Goal: Information Seeking & Learning: Learn about a topic

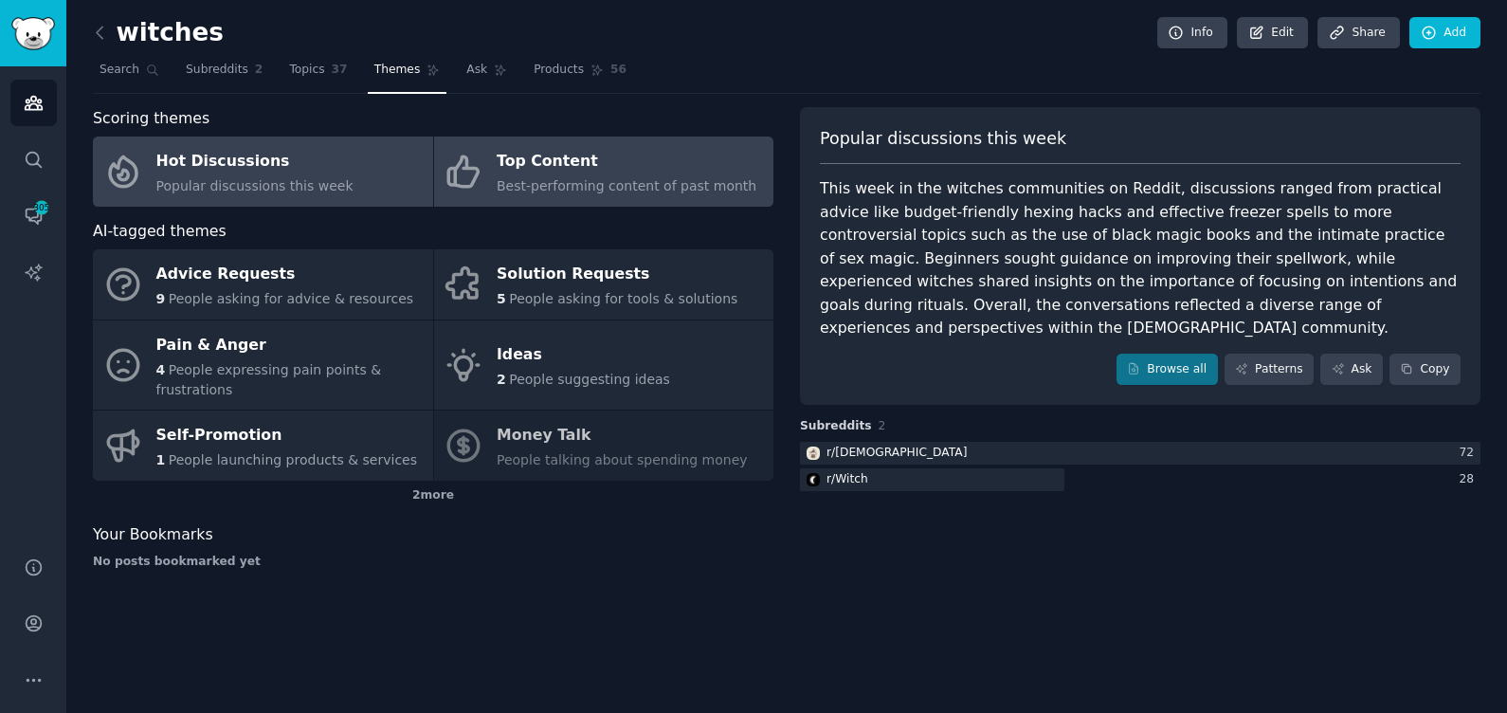
click at [580, 180] on span "Best-performing content of past month" at bounding box center [627, 185] width 260 height 15
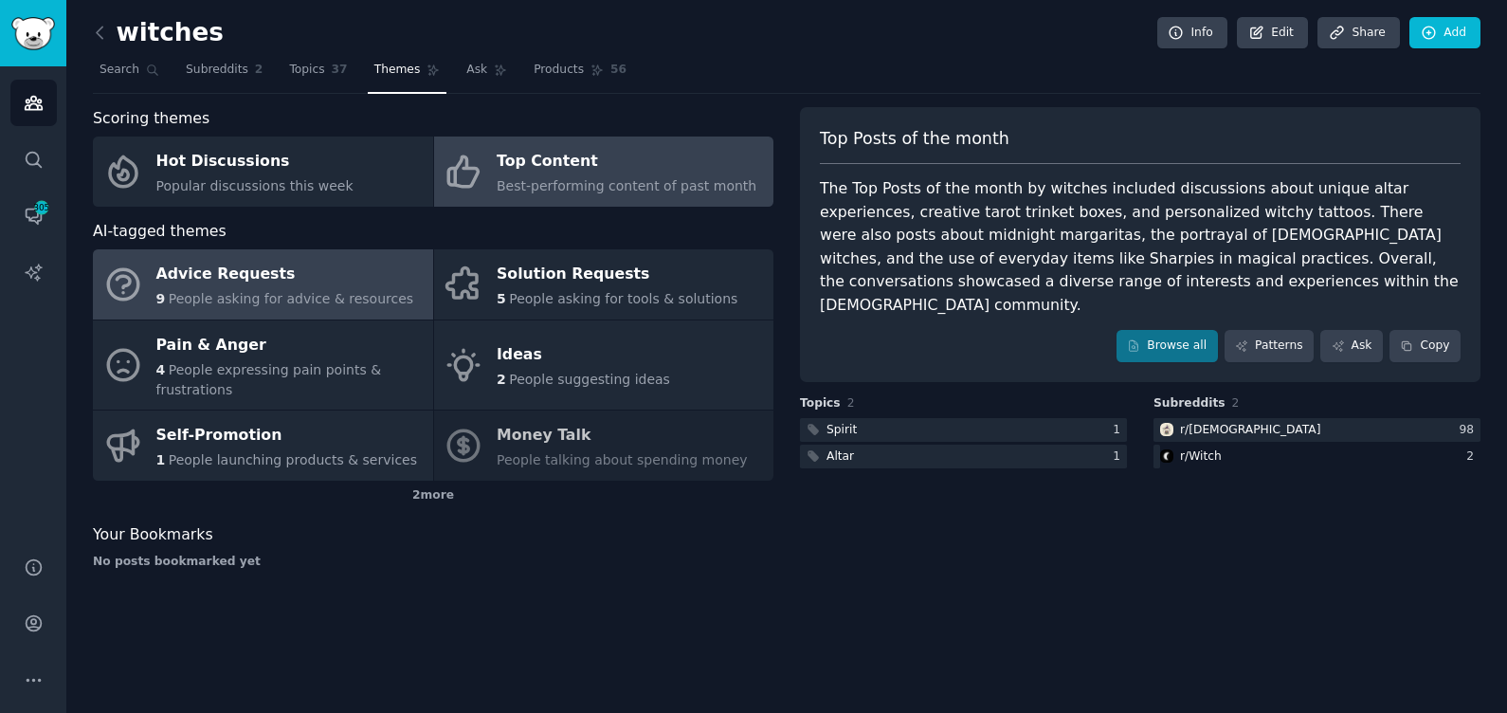
click at [256, 283] on div "Advice Requests" at bounding box center [285, 275] width 258 height 30
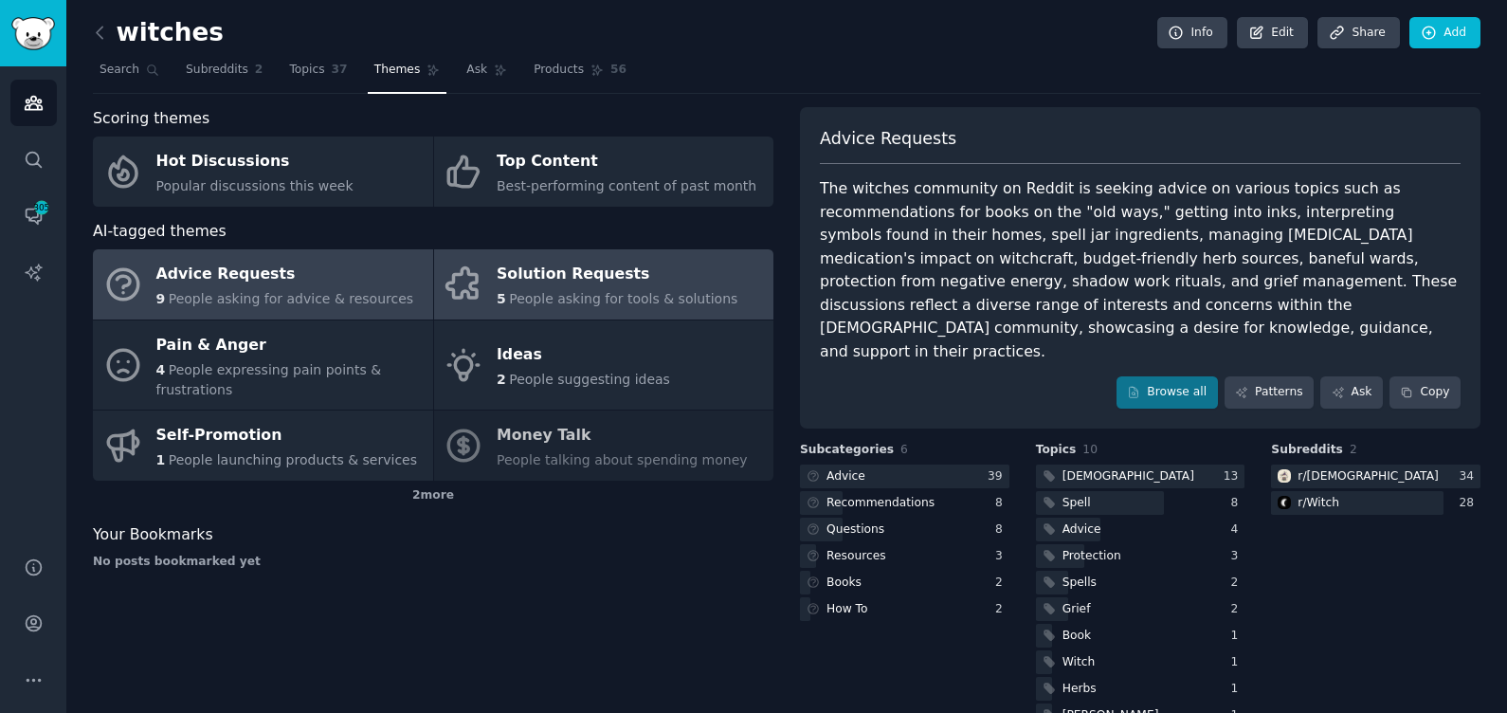
click at [581, 280] on div "Solution Requests" at bounding box center [617, 275] width 241 height 30
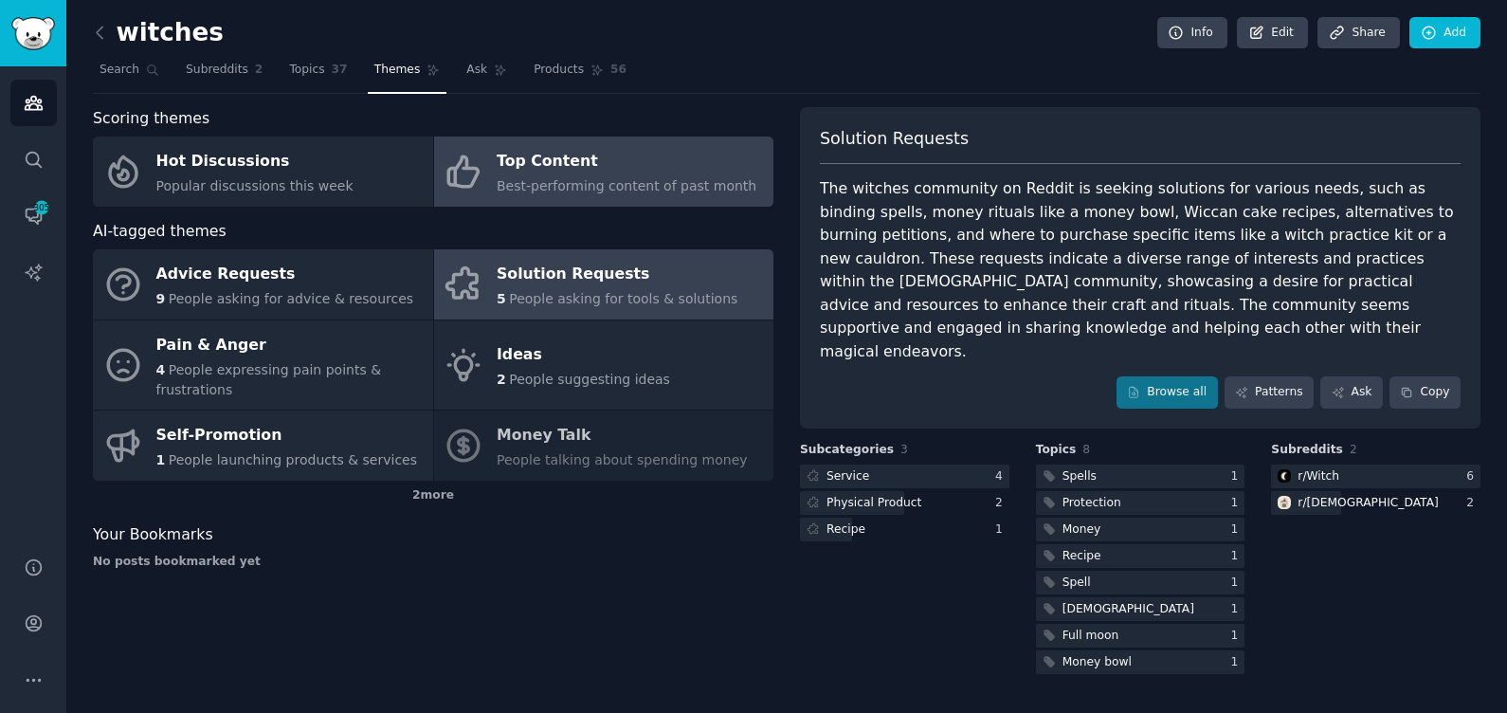
click at [525, 170] on div "Top Content" at bounding box center [627, 162] width 260 height 30
